Goal: Task Accomplishment & Management: Manage account settings

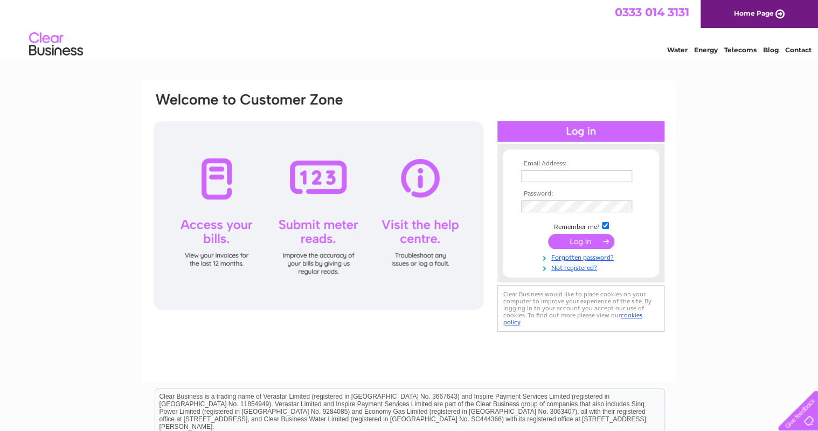
type input "[EMAIL_ADDRESS][DOMAIN_NAME]"
click at [573, 246] on input "submit" at bounding box center [581, 241] width 66 height 15
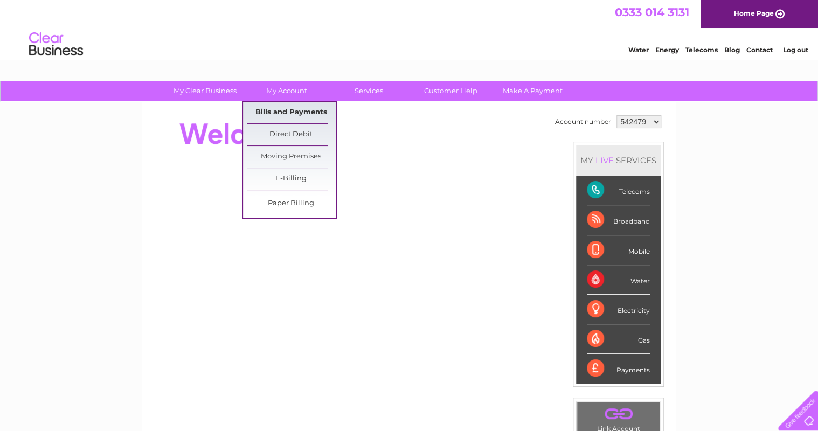
click at [289, 108] on link "Bills and Payments" at bounding box center [291, 113] width 89 height 22
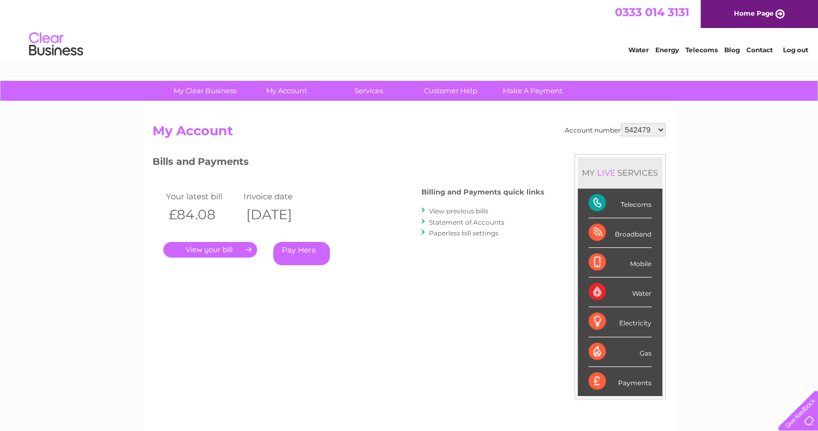
click at [246, 244] on link "." at bounding box center [210, 250] width 94 height 16
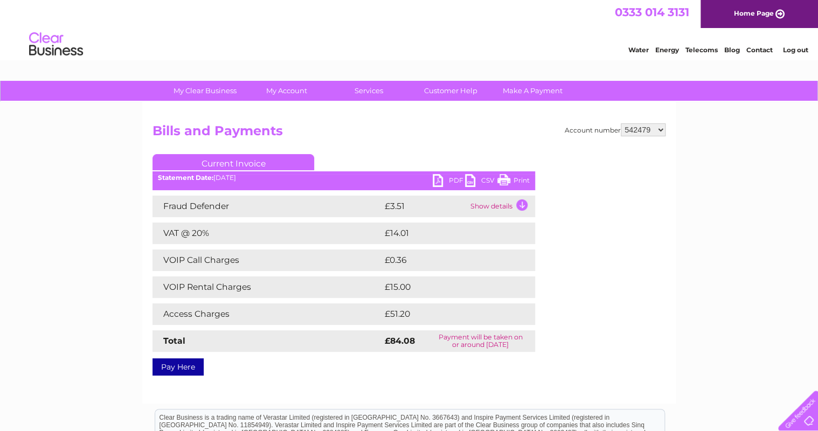
click at [493, 209] on td "Show details" at bounding box center [501, 207] width 67 height 22
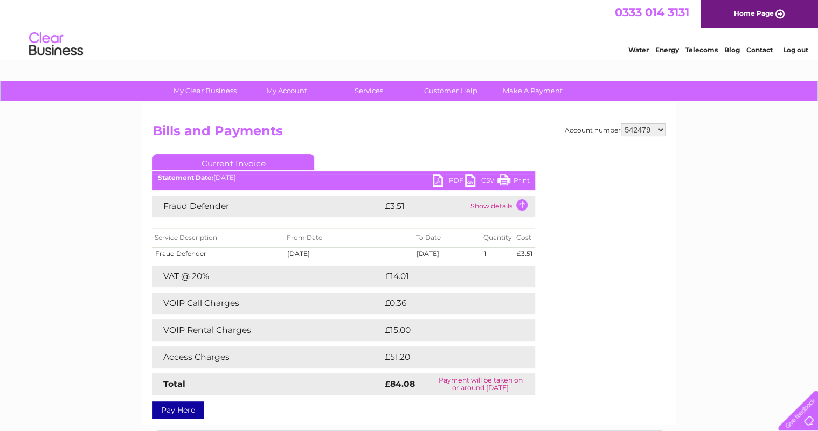
click at [451, 179] on link "PDF" at bounding box center [449, 182] width 32 height 16
click at [662, 128] on select "542479 2026975" at bounding box center [643, 129] width 45 height 13
select select "2026975"
click at [621, 123] on select "542479 2026975" at bounding box center [643, 129] width 45 height 13
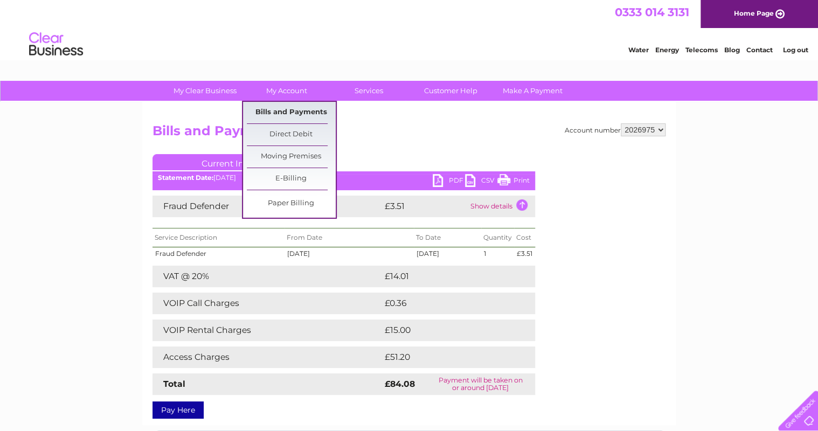
click at [293, 112] on link "Bills and Payments" at bounding box center [291, 113] width 89 height 22
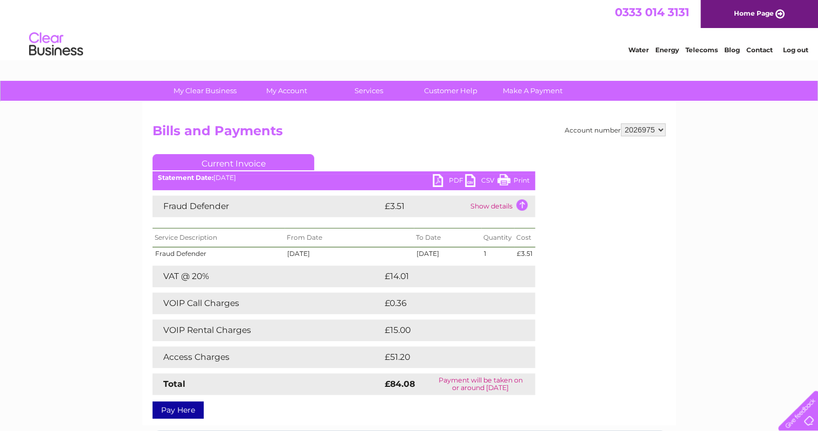
click at [661, 130] on select "542479 2026975" at bounding box center [643, 129] width 45 height 13
click at [621, 123] on select "542479 2026975" at bounding box center [643, 129] width 45 height 13
